Goal: Task Accomplishment & Management: Manage account settings

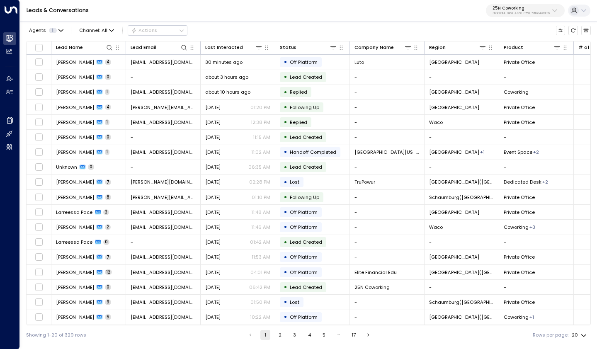
click at [527, 12] on p "3b9800f4-81ca-4ec0-8758-72fbe4763f36" at bounding box center [521, 13] width 57 height 3
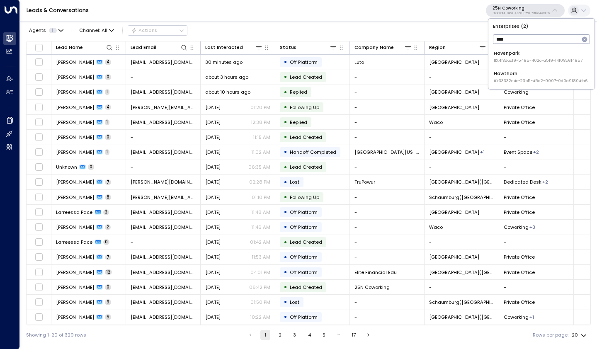
type input "*****"
click at [527, 58] on span "ID: 413dacf9-5485-402c-a519-14108c614857" at bounding box center [538, 61] width 89 height 6
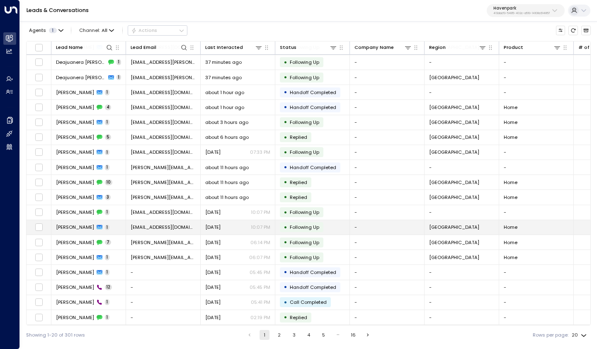
scroll to position [32, 0]
click at [502, 13] on p "413dacf9-5485-402c-a519-14108c614857" at bounding box center [522, 13] width 56 height 3
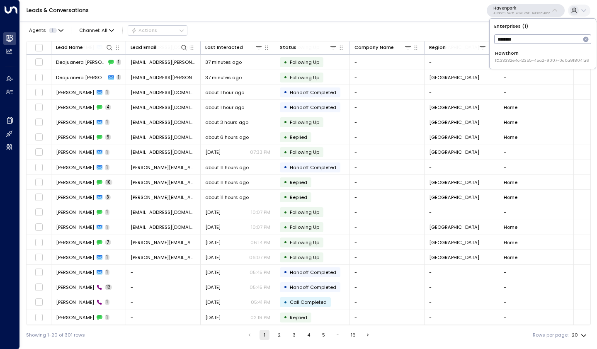
type input "********"
click at [555, 62] on span "ID: 33332e4c-23b5-45a2-9007-0d0a9f804fa6" at bounding box center [542, 61] width 94 height 6
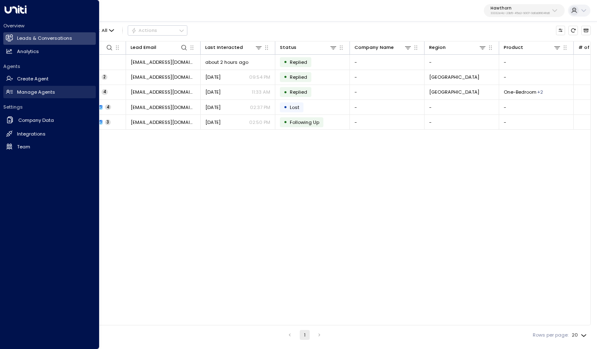
click at [30, 90] on h2 "Manage Agents" at bounding box center [36, 92] width 38 height 7
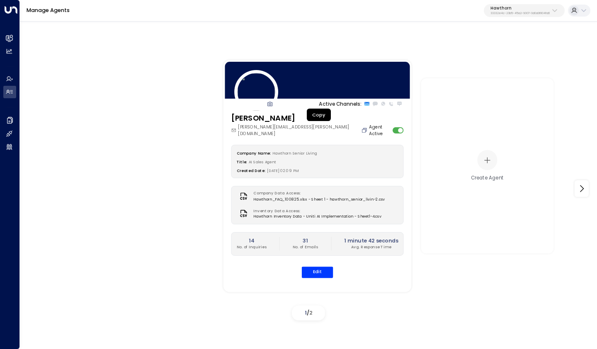
click at [361, 127] on icon "Copy" at bounding box center [364, 130] width 6 height 6
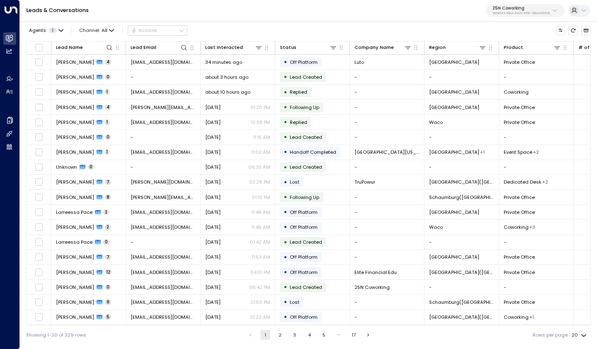
click at [517, 7] on p "25N Coworking" at bounding box center [521, 8] width 57 height 5
type input "********"
click at [528, 69] on div "Enterprises ( 1 ) ******** ​ Hawthorn ID: 33332e4c-23b5-45a2-9007-0d0a9f804fa6" at bounding box center [541, 43] width 107 height 51
click at [527, 54] on div "Hawthorn ID: 33332e4c-23b5-45a2-9007-0d0a9f804fa6" at bounding box center [541, 57] width 94 height 14
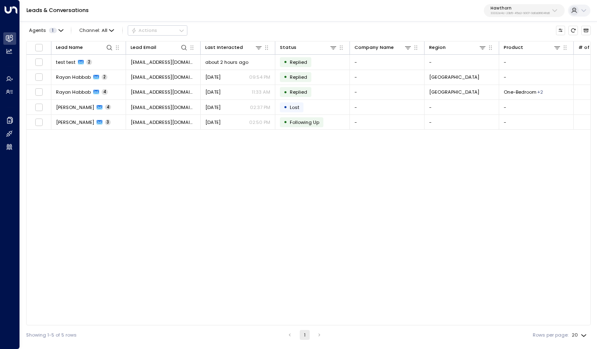
click at [226, 219] on div "Lead Name Lead Email Last Interacted Status Company Name Region Product # of pe…" at bounding box center [308, 183] width 565 height 285
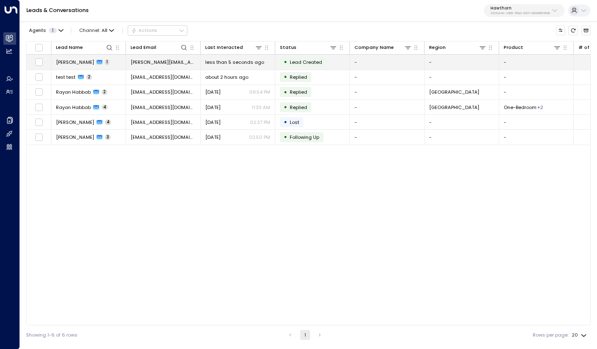
click at [157, 61] on span "[PERSON_NAME][EMAIL_ADDRESS][DOMAIN_NAME]" at bounding box center [163, 62] width 65 height 7
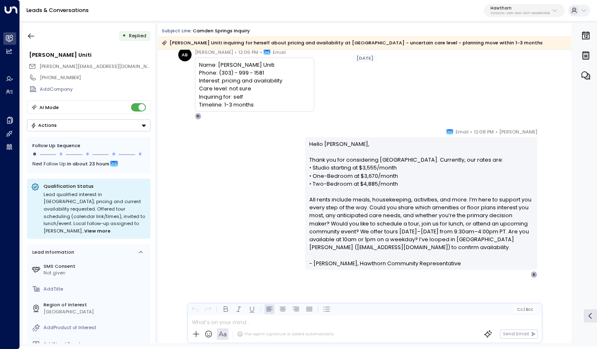
scroll to position [32, 0]
click at [29, 37] on icon "button" at bounding box center [31, 36] width 6 height 5
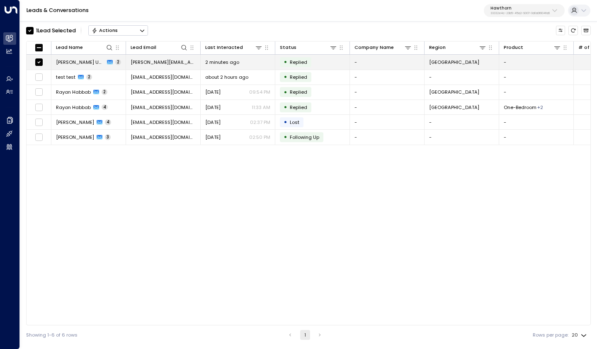
click at [67, 65] on span "[PERSON_NAME] Uniti" at bounding box center [80, 62] width 49 height 7
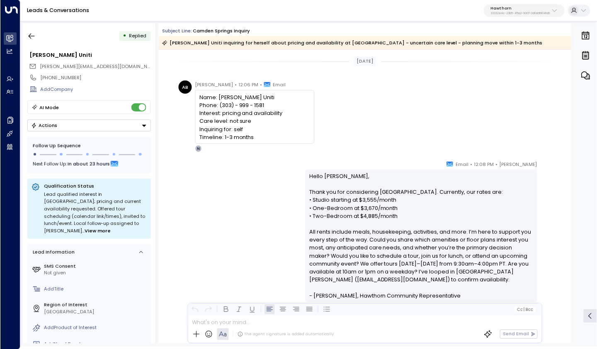
scroll to position [32, 0]
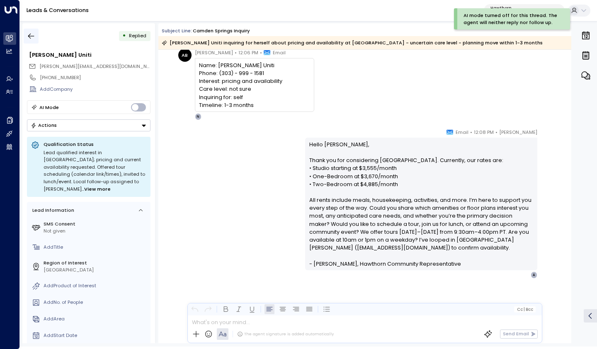
click at [30, 35] on icon "button" at bounding box center [31, 36] width 8 height 8
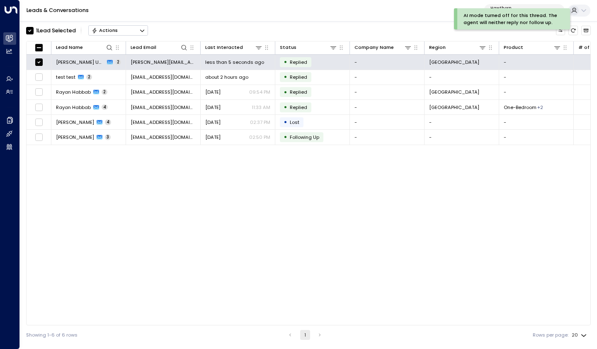
click at [127, 31] on button "Actions" at bounding box center [118, 30] width 60 height 10
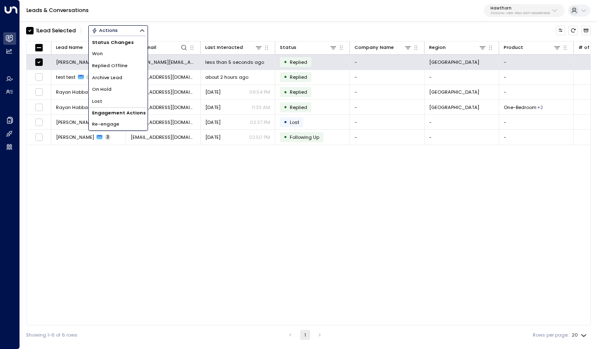
click at [121, 76] on span "Archive Lead" at bounding box center [107, 77] width 30 height 7
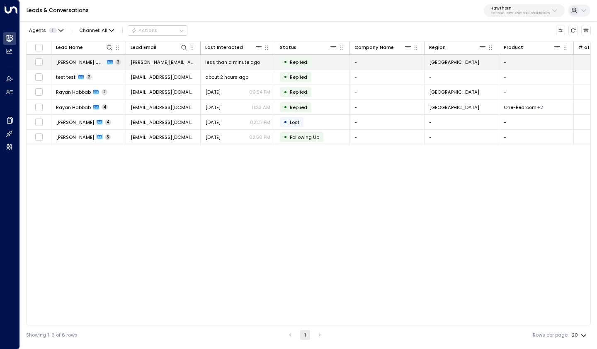
click at [66, 61] on span "[PERSON_NAME] Uniti" at bounding box center [80, 62] width 49 height 7
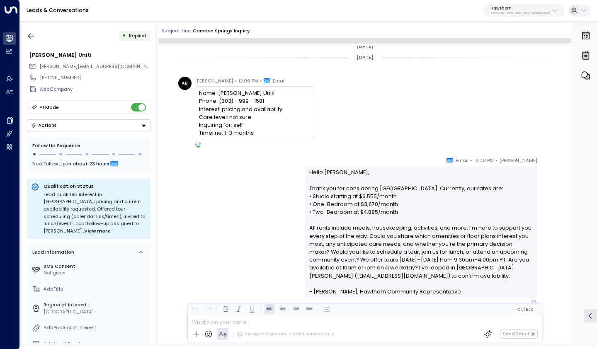
scroll to position [28, 0]
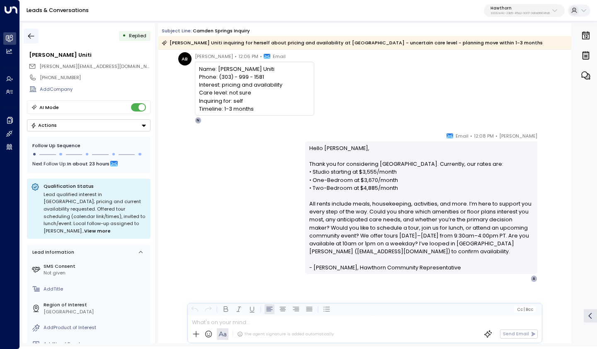
click at [28, 35] on icon "button" at bounding box center [31, 36] width 8 height 8
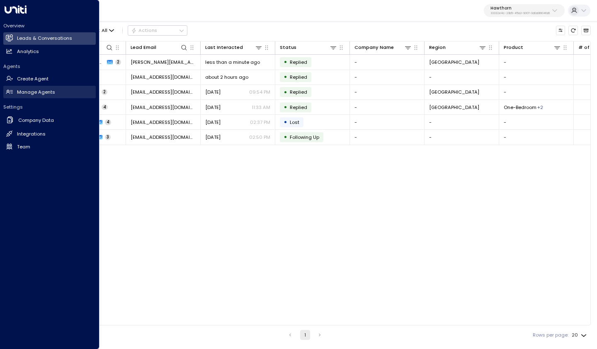
click at [47, 97] on link "Manage Agents Manage Agents" at bounding box center [49, 92] width 93 height 12
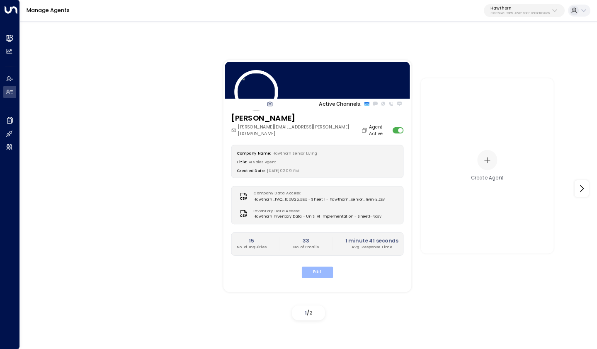
click at [317, 267] on button "Edit" at bounding box center [318, 272] width 32 height 11
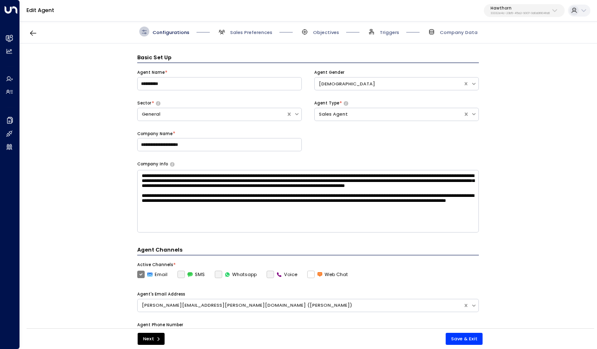
scroll to position [10, 0]
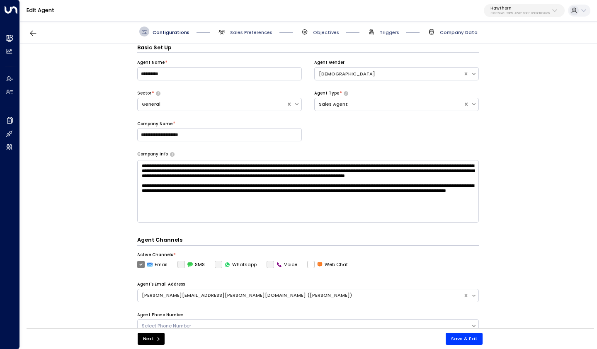
click at [466, 35] on span "Company Data" at bounding box center [459, 32] width 38 height 7
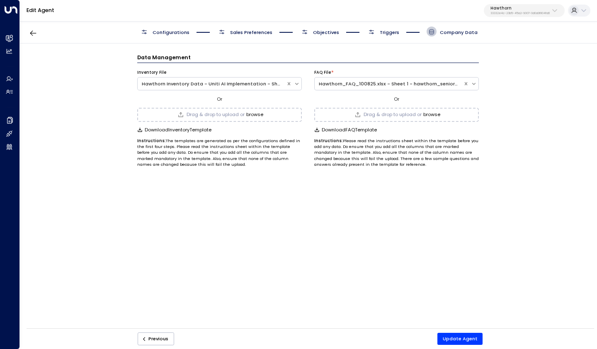
click at [264, 113] on div "Drag & drop to upload or browse" at bounding box center [219, 115] width 165 height 14
click at [462, 337] on button "Update Agent" at bounding box center [461, 339] width 46 height 12
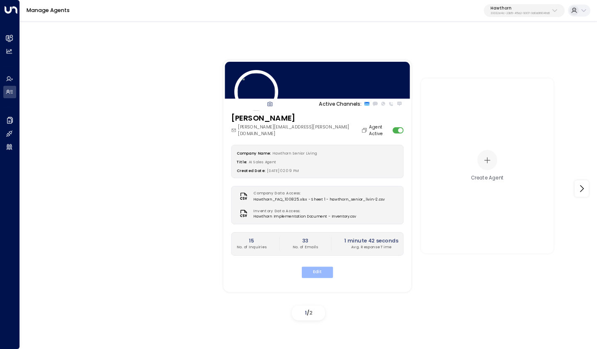
click at [318, 267] on button "Edit" at bounding box center [318, 272] width 32 height 11
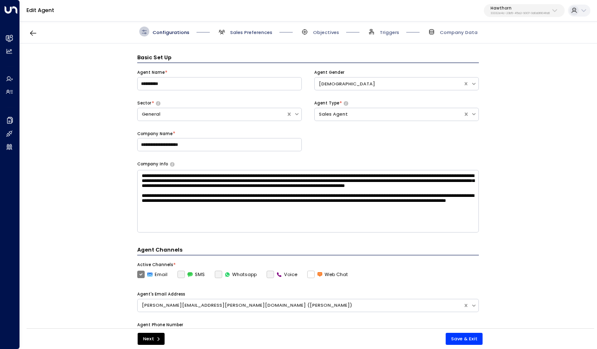
click at [253, 32] on span "Sales Preferences" at bounding box center [251, 32] width 42 height 7
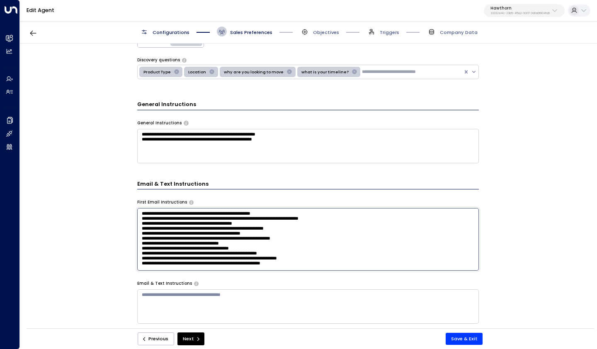
click at [303, 212] on textarea "**********" at bounding box center [308, 239] width 342 height 63
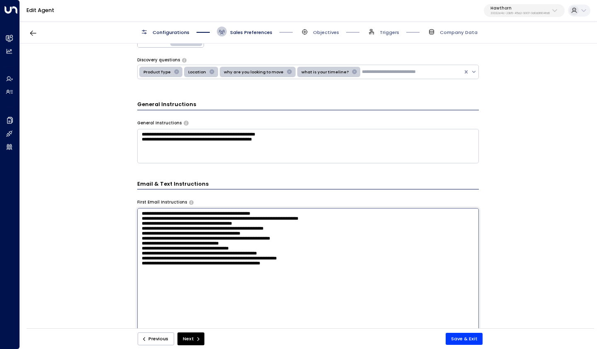
click at [296, 226] on textarea "**********" at bounding box center [308, 295] width 342 height 175
click at [292, 242] on textarea "**********" at bounding box center [308, 295] width 342 height 175
click at [286, 258] on textarea "**********" at bounding box center [308, 295] width 342 height 175
click at [284, 266] on textarea "**********" at bounding box center [308, 295] width 342 height 175
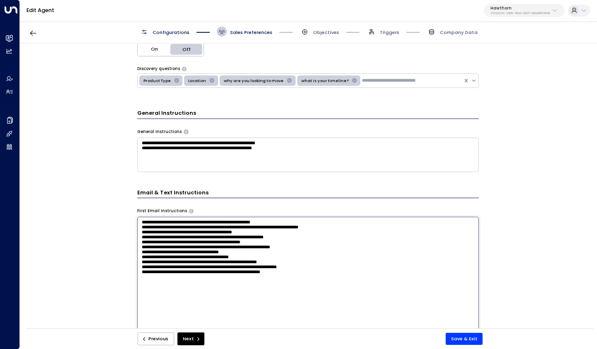
scroll to position [176, 0]
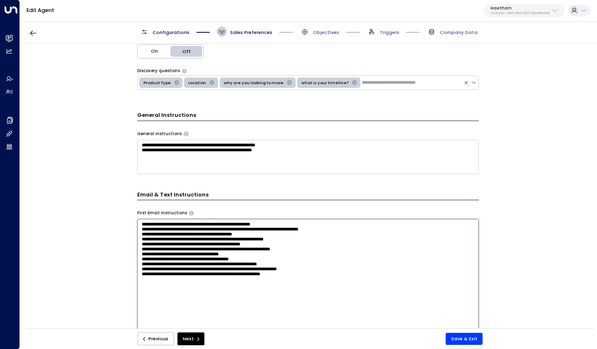
click at [304, 226] on textarea "**********" at bounding box center [308, 306] width 342 height 175
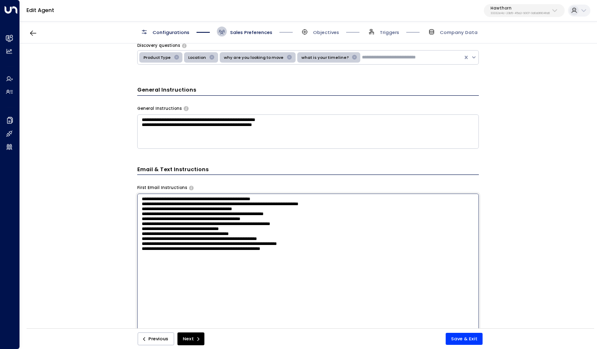
scroll to position [182, 0]
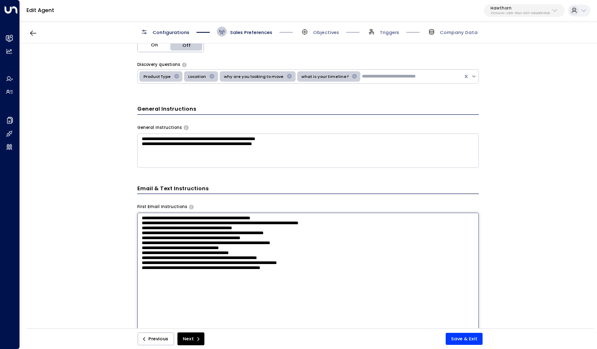
click at [300, 149] on textarea "**********" at bounding box center [308, 151] width 342 height 34
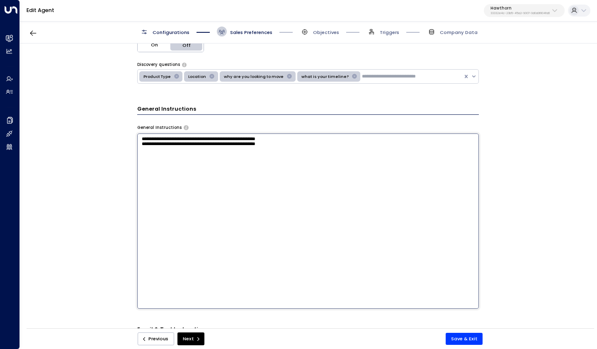
paste textarea "**********"
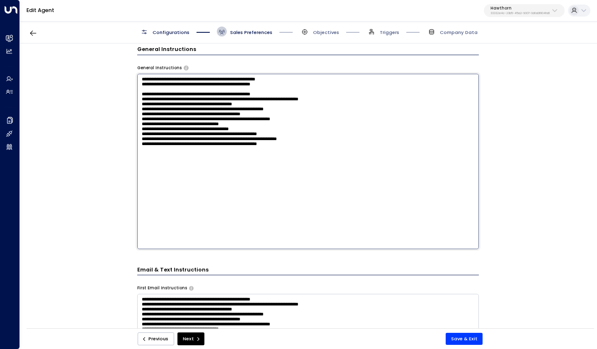
scroll to position [238, 0]
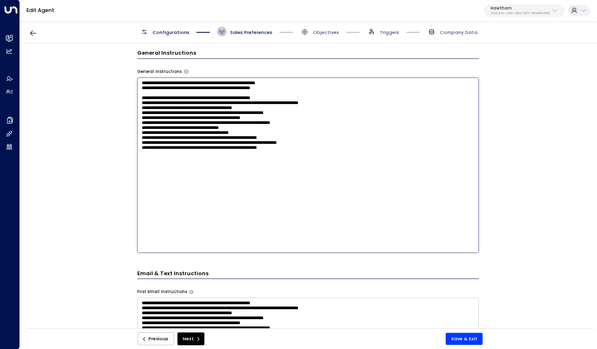
drag, startPoint x: 308, startPoint y: 177, endPoint x: 127, endPoint y: 95, distance: 199.0
click at [127, 95] on div "**********" at bounding box center [308, 189] width 577 height 290
type textarea "**********"
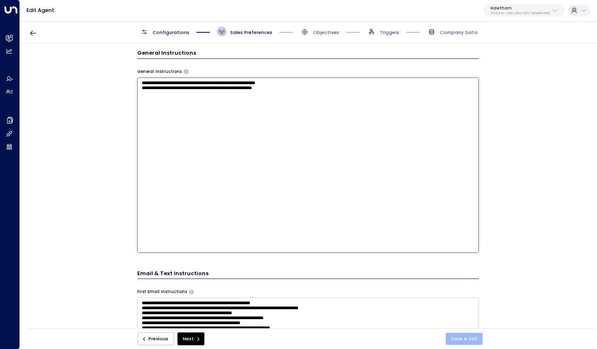
click at [471, 336] on button "Save & Exit" at bounding box center [464, 339] width 37 height 12
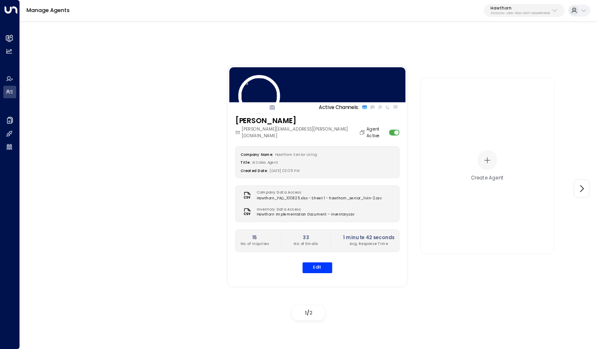
click at [500, 2] on div "Manage Agents Hawthorn 33332e4c-23b5-45a2-9007-0d0a9f804fa6" at bounding box center [308, 11] width 577 height 22
click at [504, 19] on div "Manage Agents Hawthorn 33332e4c-23b5-45a2-9007-0d0a9f804fa6" at bounding box center [308, 11] width 577 height 22
click at [506, 7] on p "Hawthorn" at bounding box center [520, 8] width 59 height 5
type input "******"
click at [515, 64] on li "Oneder ID: b6d56953-0354-4d8c-85a9-b9f5de32c6fb" at bounding box center [539, 56] width 101 height 19
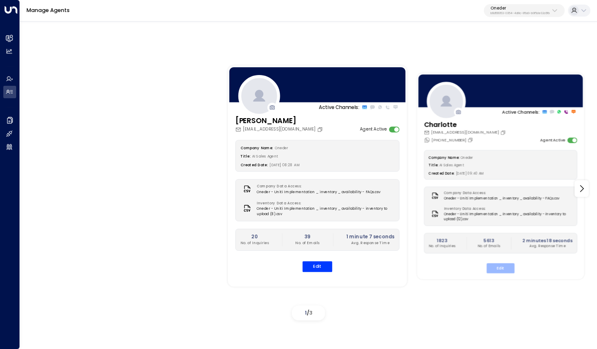
click at [501, 267] on button "Edit" at bounding box center [501, 269] width 28 height 10
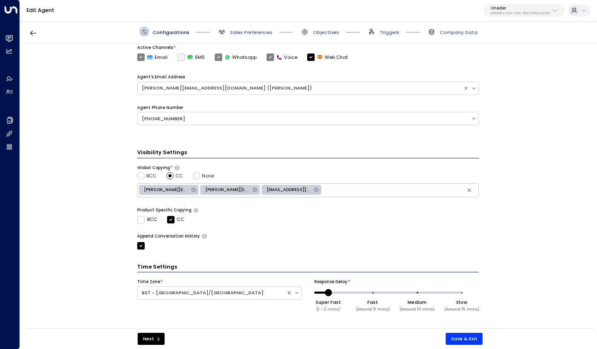
scroll to position [196, 0]
click at [245, 31] on span "Sales Preferences" at bounding box center [251, 32] width 42 height 7
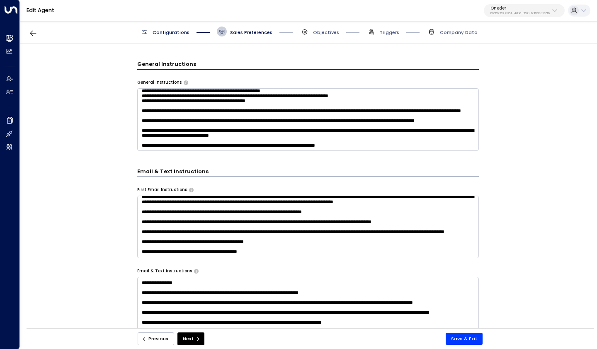
scroll to position [0, 0]
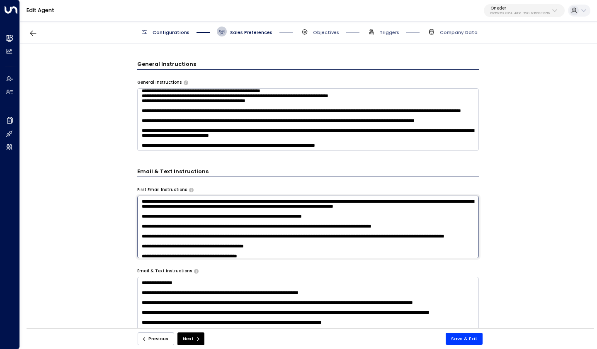
click at [300, 218] on textarea at bounding box center [308, 227] width 342 height 63
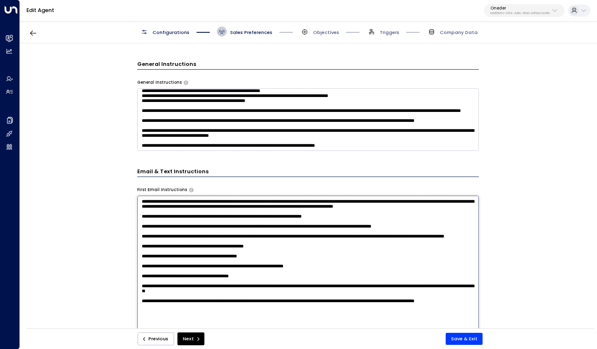
drag, startPoint x: 300, startPoint y: 218, endPoint x: 240, endPoint y: 212, distance: 60.1
click at [240, 212] on textarea at bounding box center [308, 283] width 342 height 175
click at [265, 212] on textarea at bounding box center [308, 283] width 342 height 175
drag, startPoint x: 262, startPoint y: 209, endPoint x: 272, endPoint y: 216, distance: 12.0
click at [272, 216] on textarea at bounding box center [308, 283] width 342 height 175
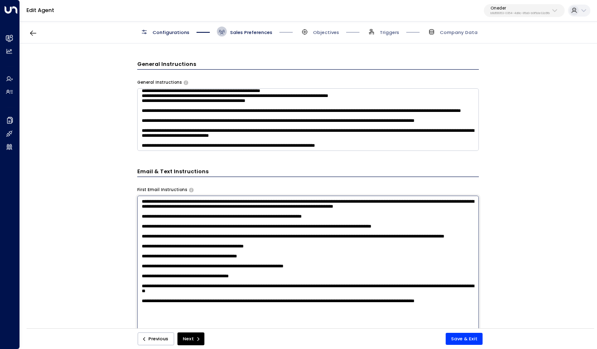
click at [212, 243] on textarea at bounding box center [308, 283] width 342 height 175
click at [347, 243] on textarea at bounding box center [308, 283] width 342 height 175
click at [415, 245] on textarea at bounding box center [308, 283] width 342 height 175
click at [168, 240] on textarea at bounding box center [308, 283] width 342 height 175
click at [173, 263] on textarea at bounding box center [308, 283] width 342 height 175
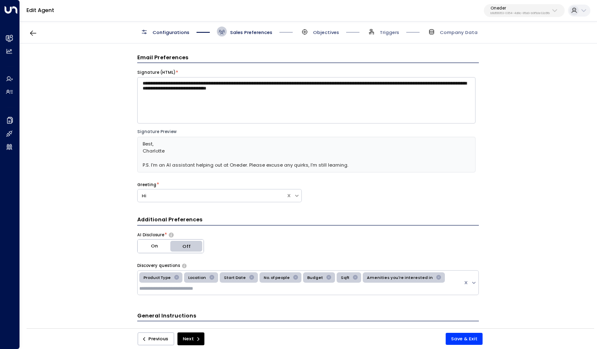
click at [324, 29] on span "Objectives" at bounding box center [326, 32] width 26 height 7
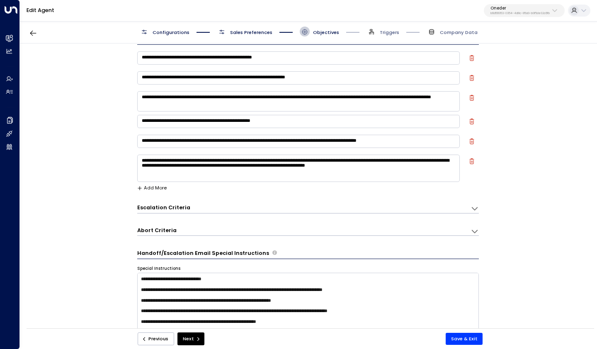
scroll to position [23, 0]
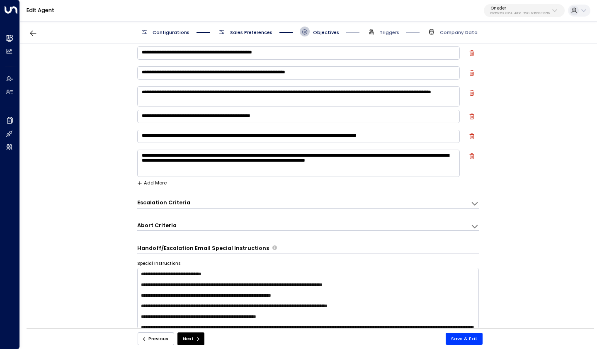
click at [476, 200] on icon at bounding box center [475, 204] width 8 height 8
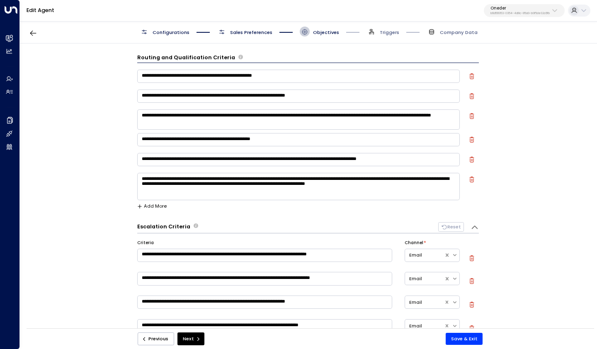
scroll to position [0, 0]
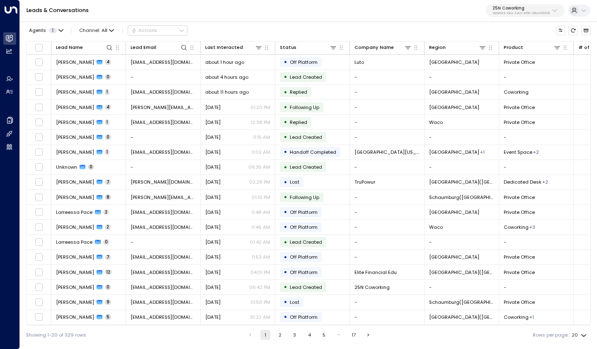
click at [507, 12] on p "3b9800f4-81ca-4ec0-8758-72fbe4763f36" at bounding box center [521, 13] width 57 height 3
type input "********"
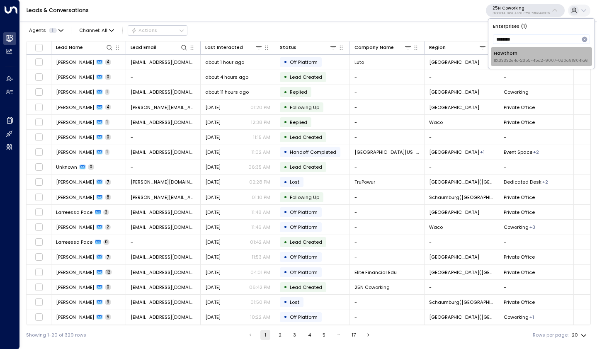
click at [533, 58] on span "ID: 33332e4c-23b5-45a2-9007-0d0a9f804fa6" at bounding box center [541, 61] width 94 height 6
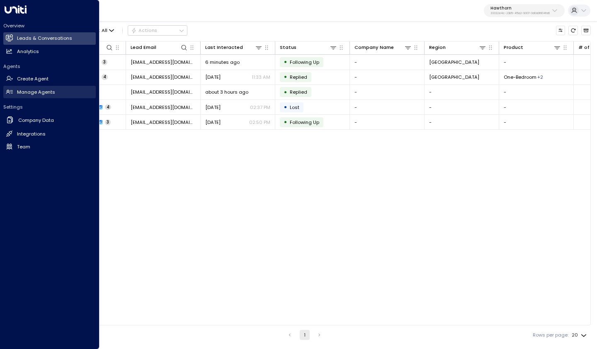
click at [34, 95] on link "Manage Agents Manage Agents" at bounding box center [49, 92] width 93 height 12
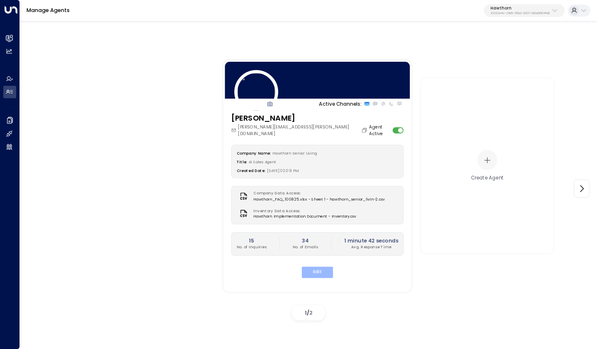
click at [319, 267] on button "Edit" at bounding box center [318, 272] width 32 height 11
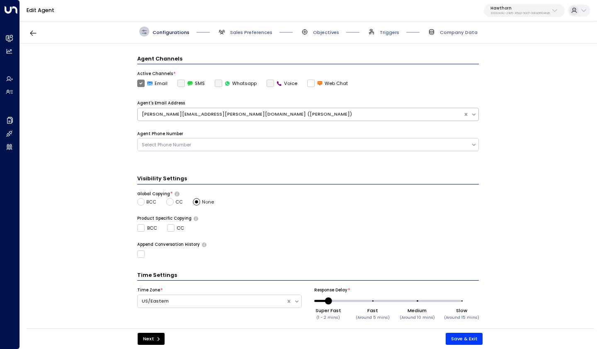
scroll to position [190, 0]
click at [251, 34] on span "Sales Preferences" at bounding box center [251, 32] width 42 height 7
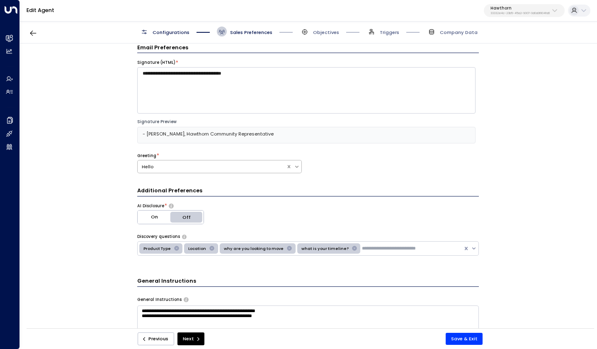
scroll to position [0, 0]
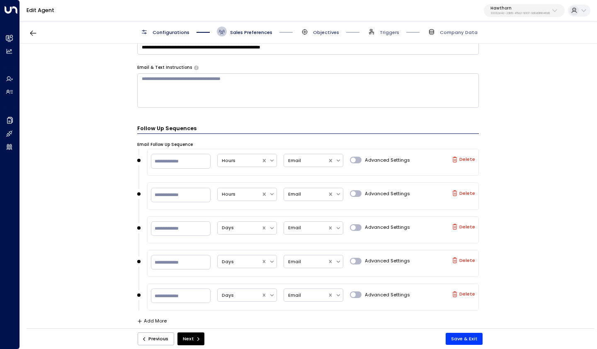
click at [320, 32] on span "Objectives" at bounding box center [326, 32] width 26 height 7
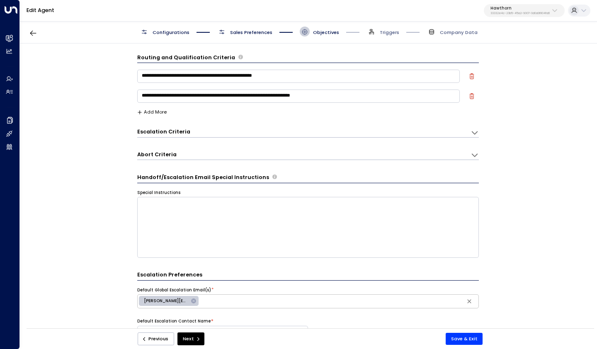
click at [242, 38] on div "Configurations Sales Preferences Objectives Triggers Company Data" at bounding box center [308, 32] width 577 height 24
click at [245, 30] on span "Sales Preferences" at bounding box center [251, 32] width 42 height 7
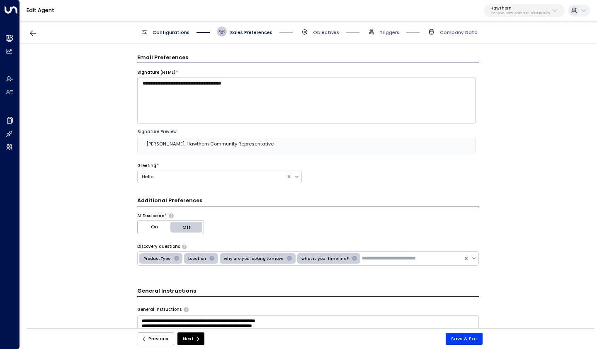
click at [325, 37] on div "Configurations Sales Preferences Objectives Triggers Company Data" at bounding box center [308, 32] width 577 height 24
click at [325, 32] on span "Objectives" at bounding box center [326, 32] width 26 height 7
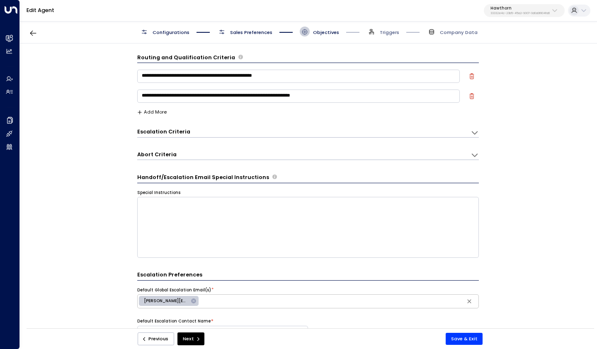
click at [390, 28] on span "Triggers" at bounding box center [383, 32] width 33 height 10
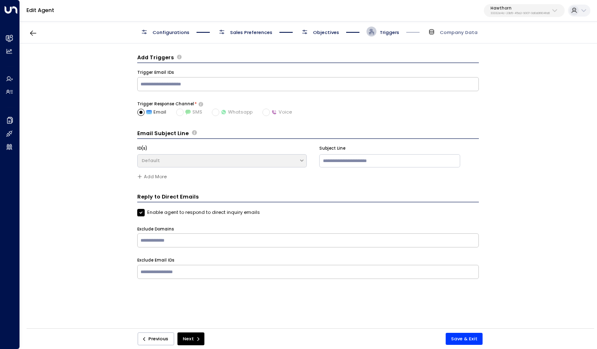
click at [322, 35] on span "Objectives" at bounding box center [326, 32] width 26 height 7
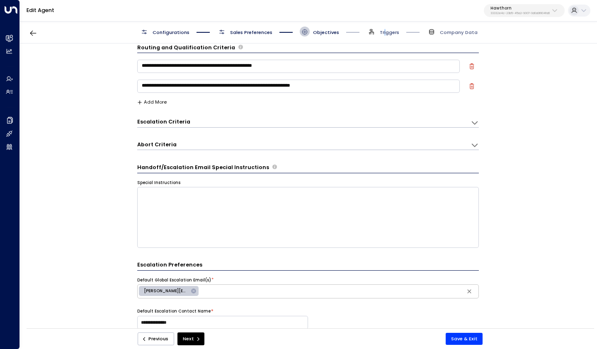
click at [386, 32] on span "Triggers" at bounding box center [389, 32] width 19 height 7
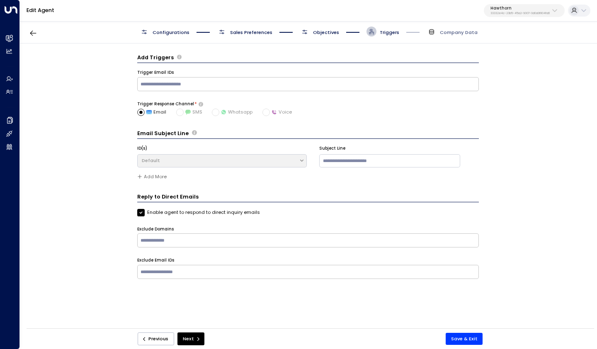
click at [325, 31] on span "Objectives" at bounding box center [326, 32] width 26 height 7
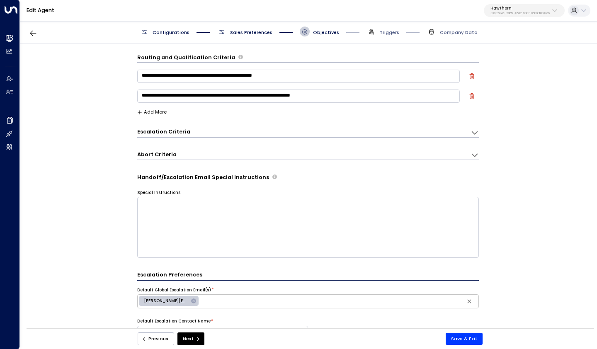
click at [352, 127] on div "**********" at bounding box center [308, 131] width 342 height 12
click at [477, 130] on icon at bounding box center [475, 133] width 8 height 8
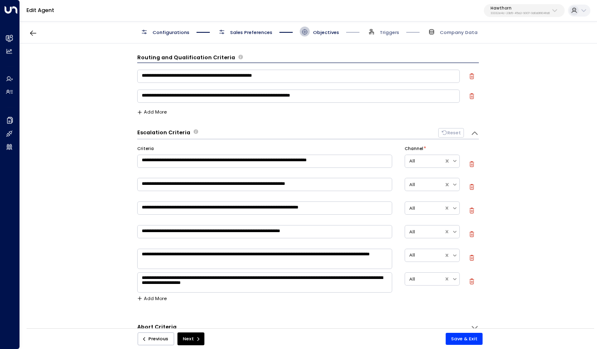
click at [552, 130] on div "**********" at bounding box center [308, 189] width 577 height 290
click at [538, 148] on div "**********" at bounding box center [308, 189] width 577 height 290
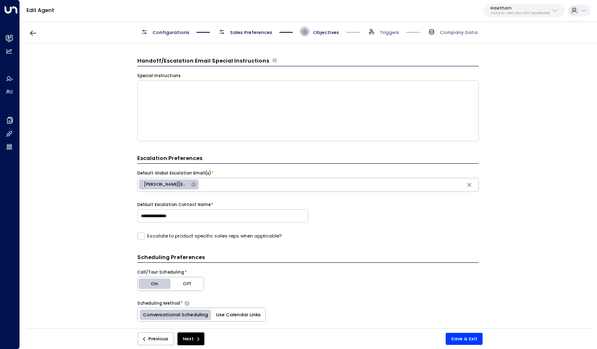
scroll to position [290, 0]
drag, startPoint x: 278, startPoint y: 235, endPoint x: 134, endPoint y: 235, distance: 144.8
click at [134, 235] on div "**********" at bounding box center [308, 189] width 577 height 290
copy label "Escalate to product specific sales reps when applicable?"
click at [99, 115] on div "**********" at bounding box center [308, 189] width 577 height 290
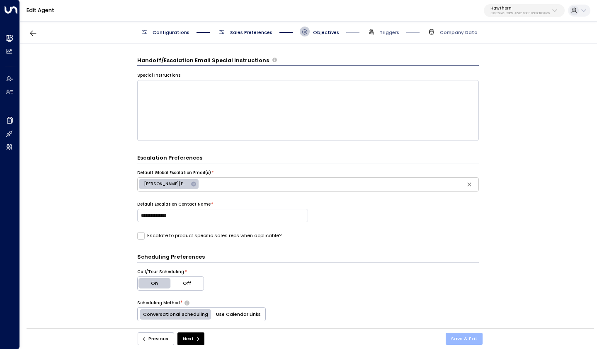
click at [466, 339] on button "Save & Exit" at bounding box center [464, 339] width 37 height 12
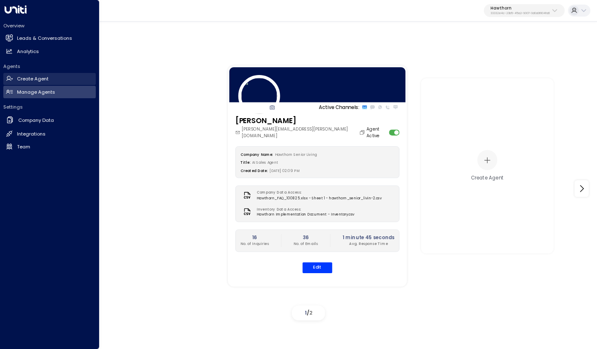
click at [37, 80] on h2 "Create Agent" at bounding box center [33, 78] width 32 height 7
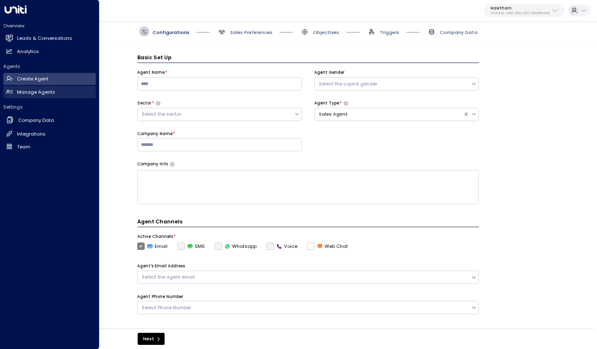
click at [27, 92] on h2 "Manage Agents" at bounding box center [36, 92] width 38 height 7
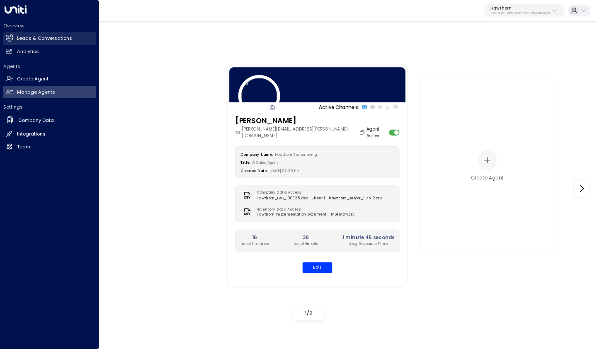
click at [56, 38] on h2 "Leads & Conversations" at bounding box center [44, 38] width 55 height 7
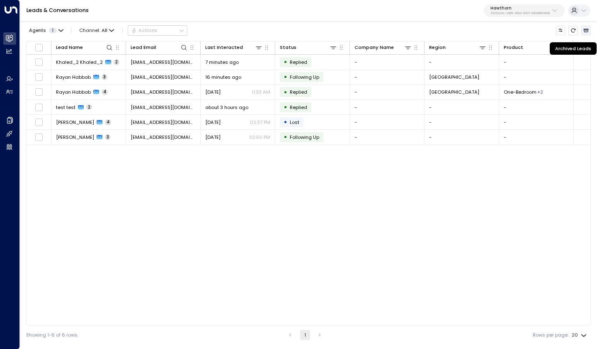
click at [587, 30] on icon "Archived Leads" at bounding box center [586, 30] width 5 height 5
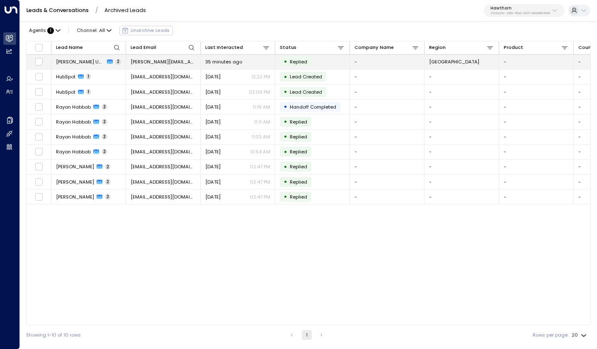
click at [69, 62] on span "Allison Uniti" at bounding box center [80, 61] width 49 height 7
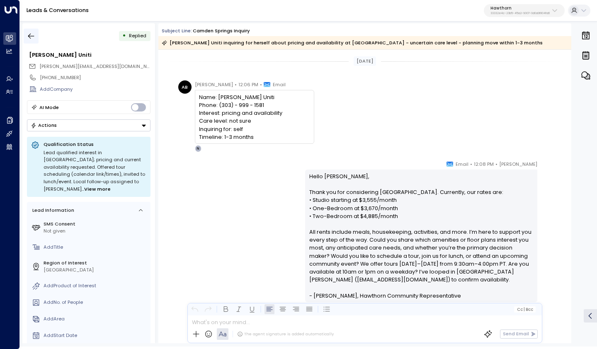
click at [33, 33] on icon "button" at bounding box center [31, 36] width 8 height 8
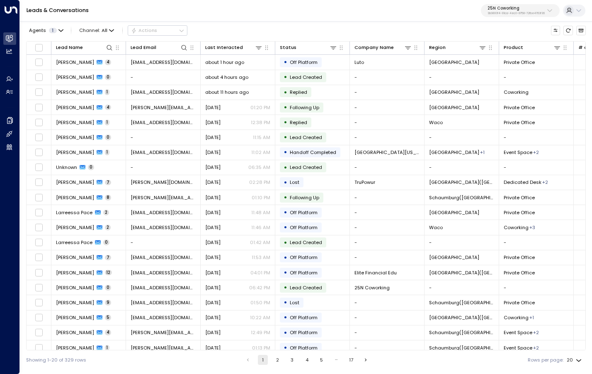
click at [514, 5] on button "25N Coworking 3b9800f4-81ca-4ec0-8758-72fbe4763f36" at bounding box center [520, 10] width 79 height 13
type input "*********"
click at [527, 59] on span "ID: 34e1cd17-0f68-49af-bd32-3c48ce8611d1" at bounding box center [531, 61] width 85 height 6
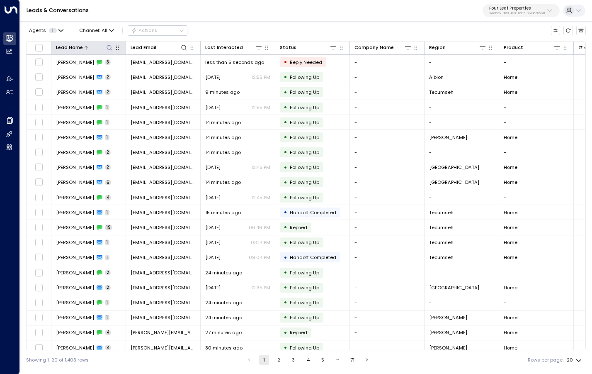
click at [106, 51] on button at bounding box center [109, 48] width 8 height 8
type input "******"
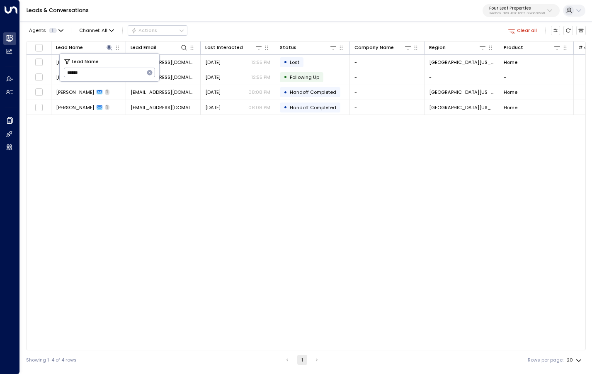
click at [153, 154] on div "Lead Name Lead Email Last Interacted Status Company Name Region Product # of pe…" at bounding box center [306, 195] width 560 height 309
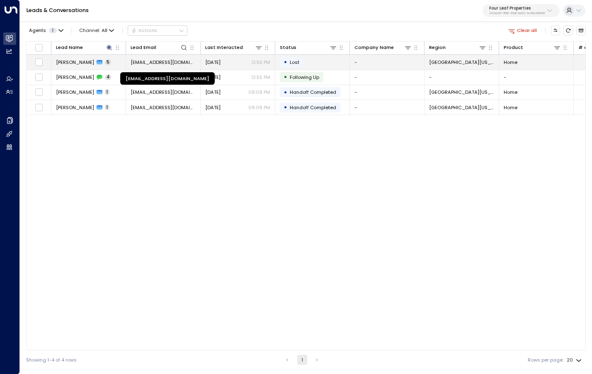
click at [157, 63] on span "[EMAIL_ADDRESS][DOMAIN_NAME]" at bounding box center [163, 62] width 65 height 7
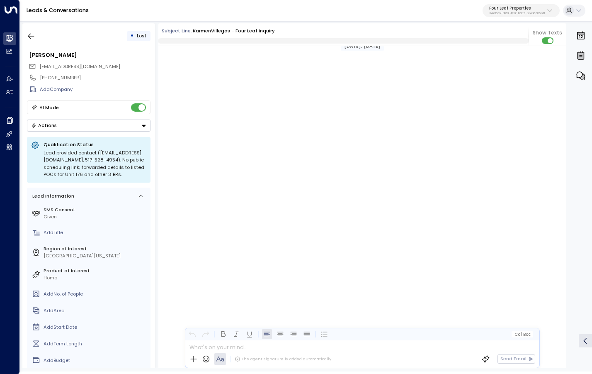
scroll to position [3155, 0]
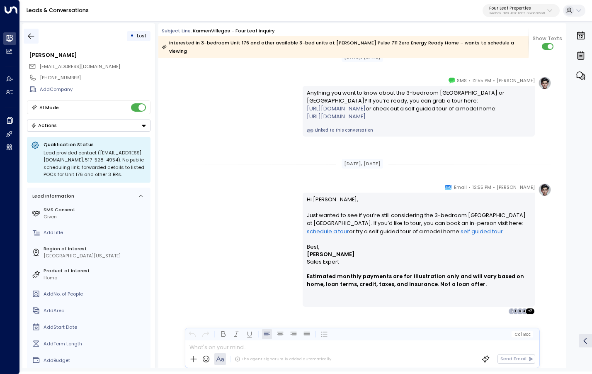
click at [32, 34] on icon "button" at bounding box center [31, 36] width 8 height 8
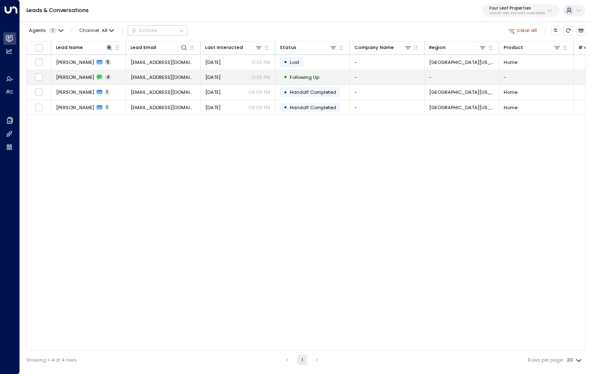
click at [83, 79] on span "[PERSON_NAME]" at bounding box center [75, 77] width 38 height 7
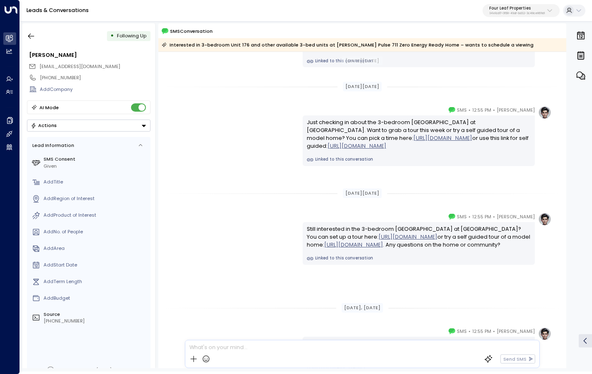
scroll to position [89, 0]
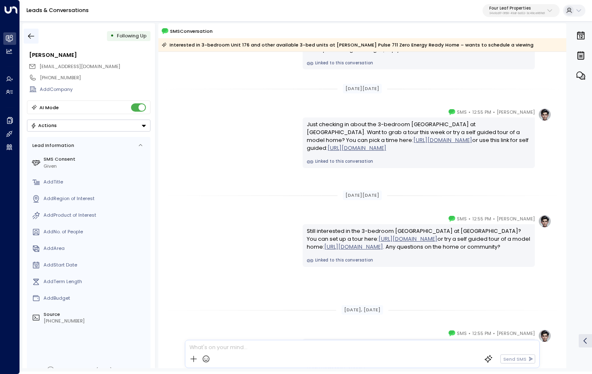
click at [35, 37] on icon "button" at bounding box center [31, 36] width 8 height 8
